Goal: Task Accomplishment & Management: Manage account settings

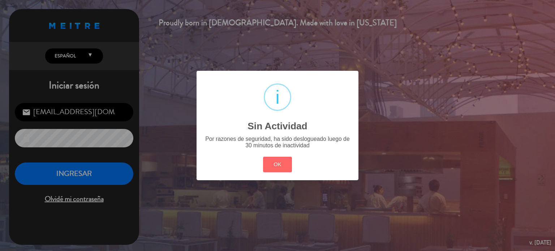
click at [100, 171] on div "? ! i Sin Actividad × Por razones de seguridad, ha sido deslogueado luego de 30…" at bounding box center [277, 125] width 555 height 251
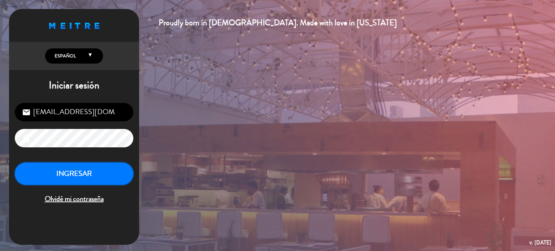
drag, startPoint x: 96, startPoint y: 163, endPoint x: 87, endPoint y: 173, distance: 13.3
click at [95, 164] on button "INGRESAR" at bounding box center [74, 174] width 119 height 23
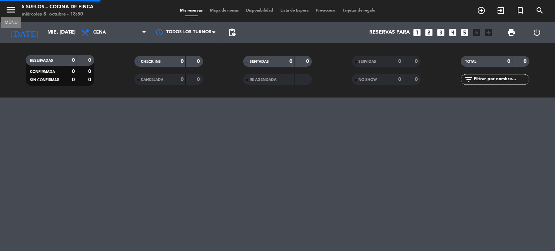
click at [14, 13] on icon "menu" at bounding box center [10, 9] width 11 height 11
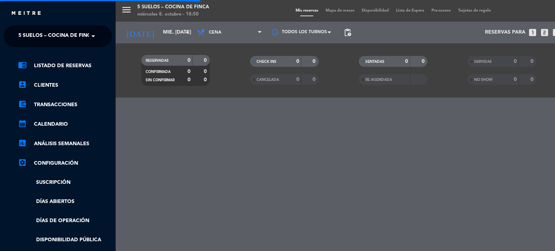
click at [63, 42] on span "5 SUELOS – COCINA DE FINCA" at bounding box center [56, 36] width 76 height 15
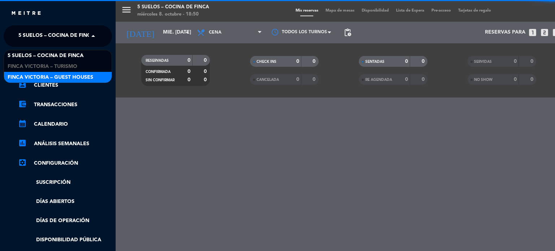
click at [53, 74] on span "FINCA VICTORIA – GUEST HOUSES" at bounding box center [51, 77] width 86 height 8
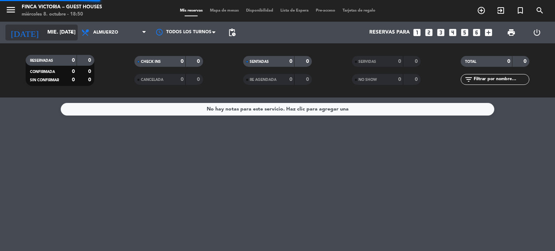
click at [57, 34] on input "mié. [DATE]" at bounding box center [78, 32] width 69 height 13
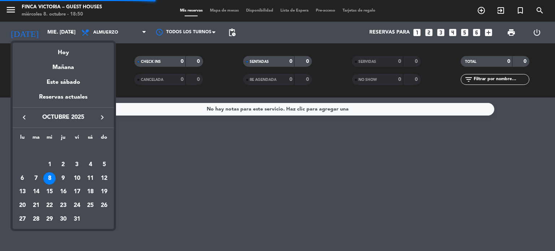
click at [72, 97] on div "Reservas actuales" at bounding box center [63, 100] width 101 height 15
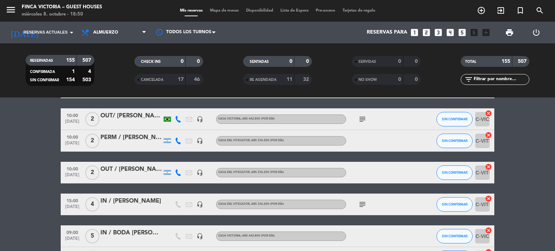
scroll to position [506, 0]
